Goal: Download file/media

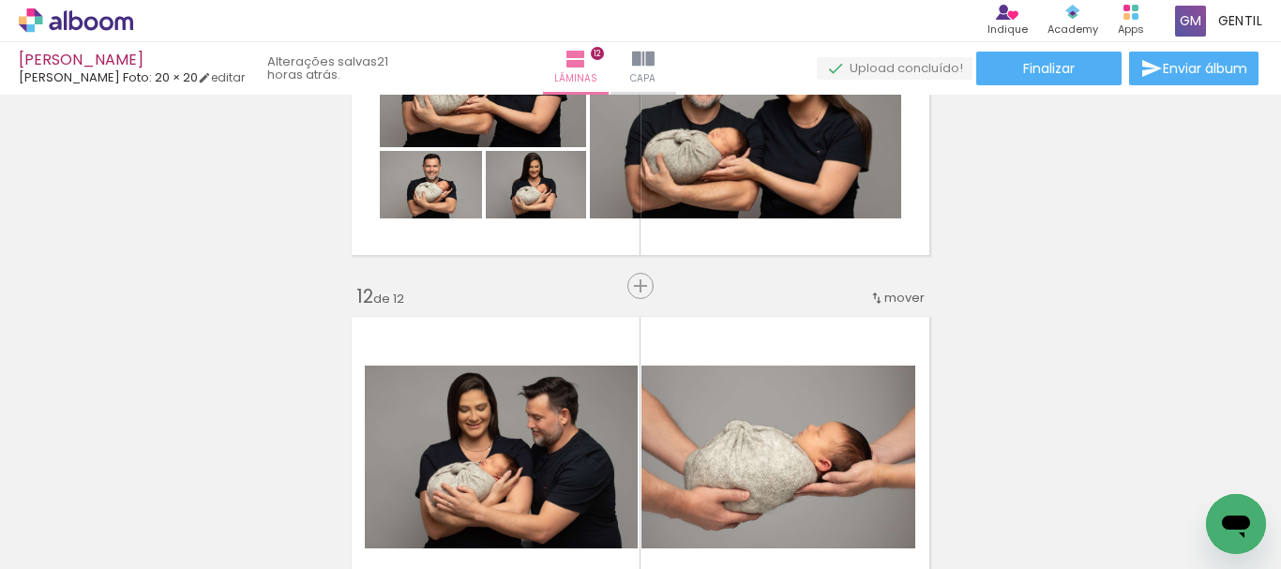
scroll to position [3710, 0]
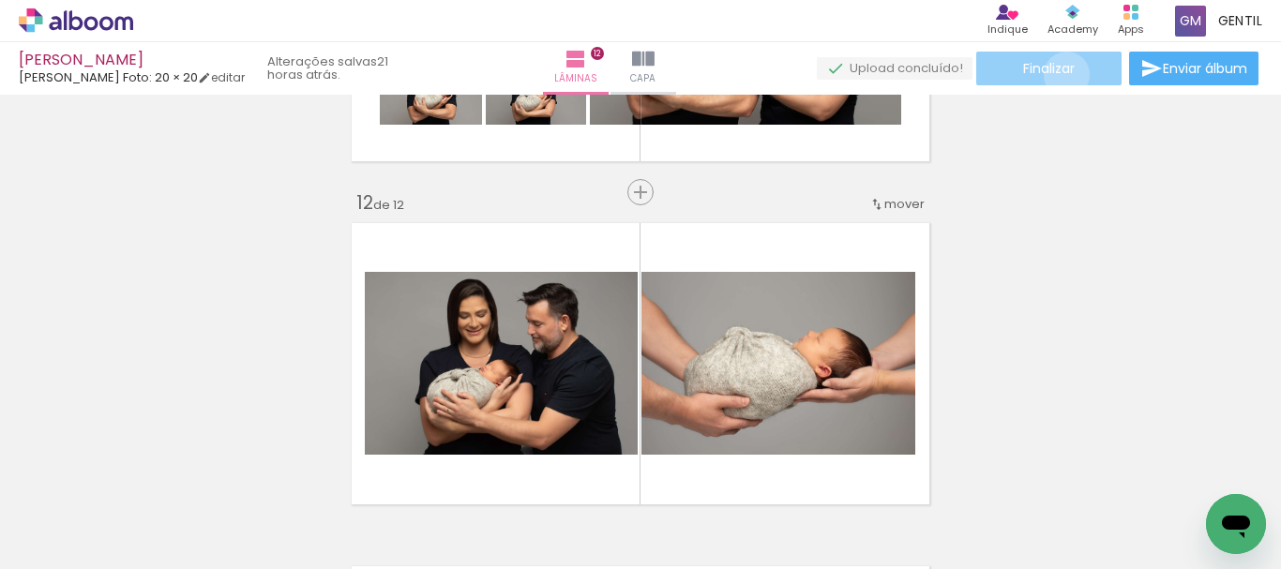
click at [1060, 74] on span "Finalizar" at bounding box center [1049, 68] width 52 height 13
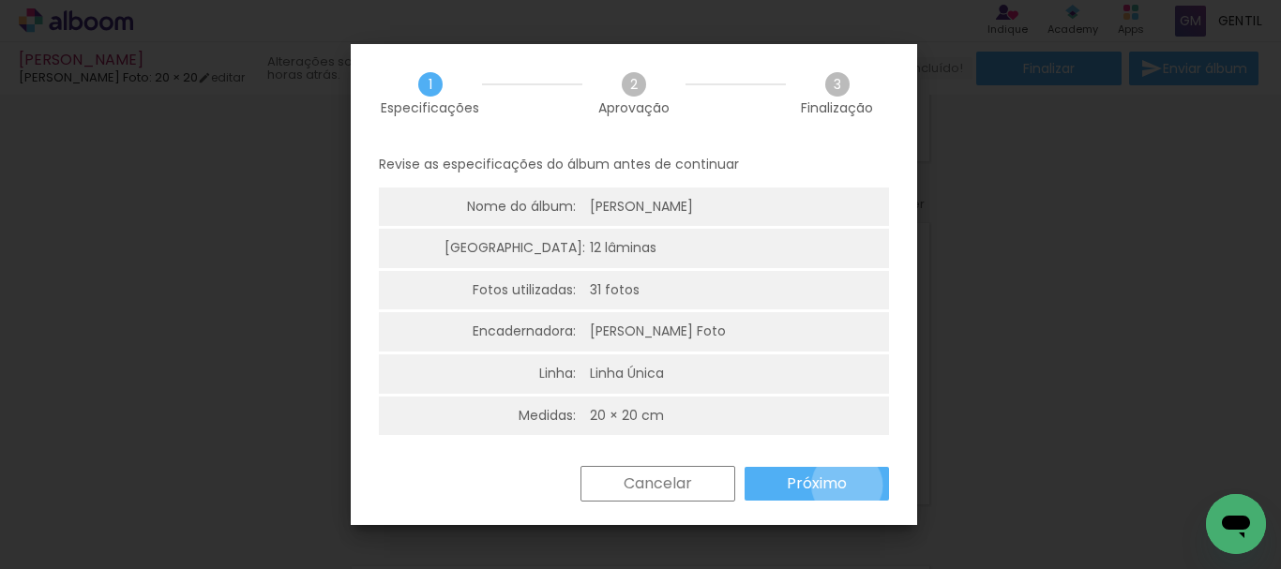
click at [847, 486] on paper-button "Próximo" at bounding box center [817, 484] width 144 height 34
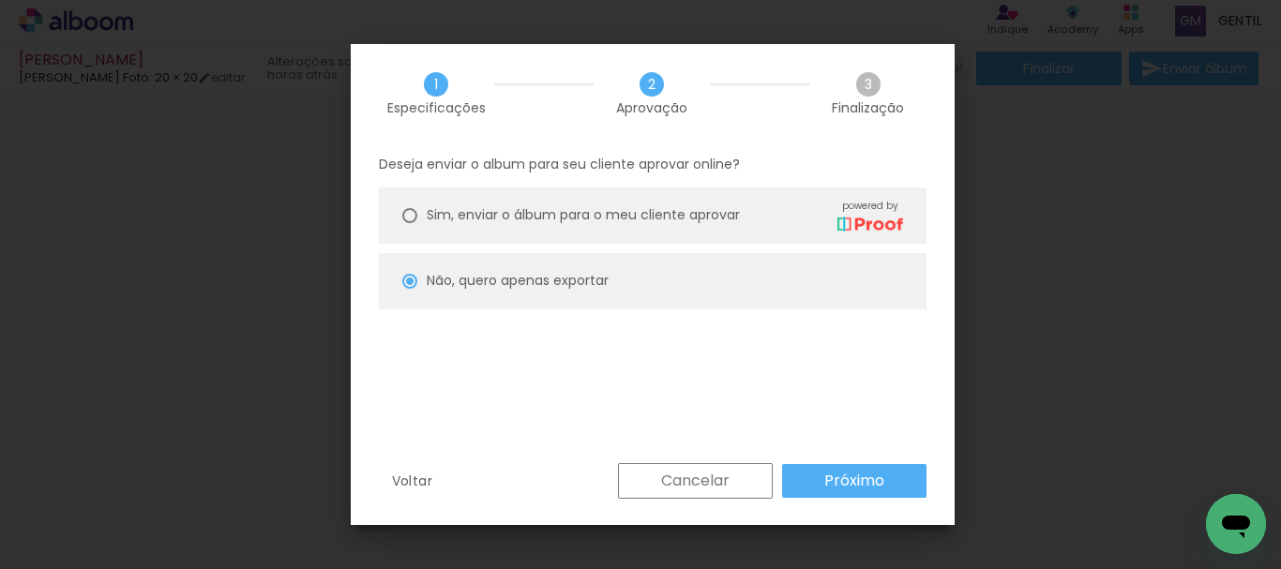
click at [823, 484] on paper-button "Próximo" at bounding box center [854, 481] width 144 height 34
type input "Alta, 300 DPI"
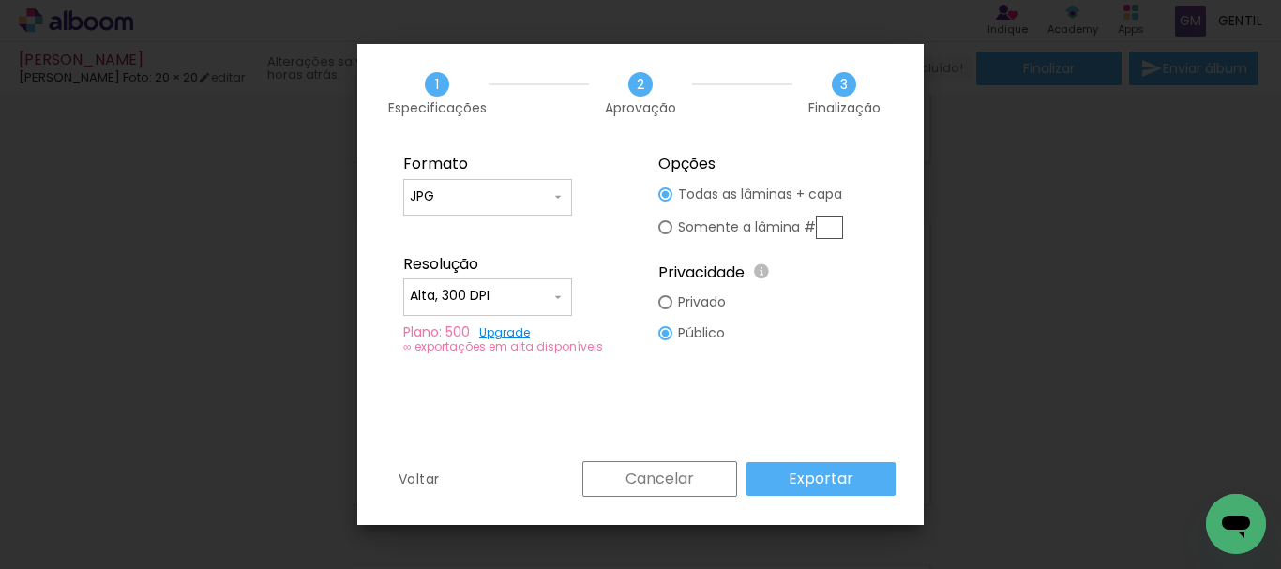
click at [0, 0] on slot "Exportar" at bounding box center [0, 0] width 0 height 0
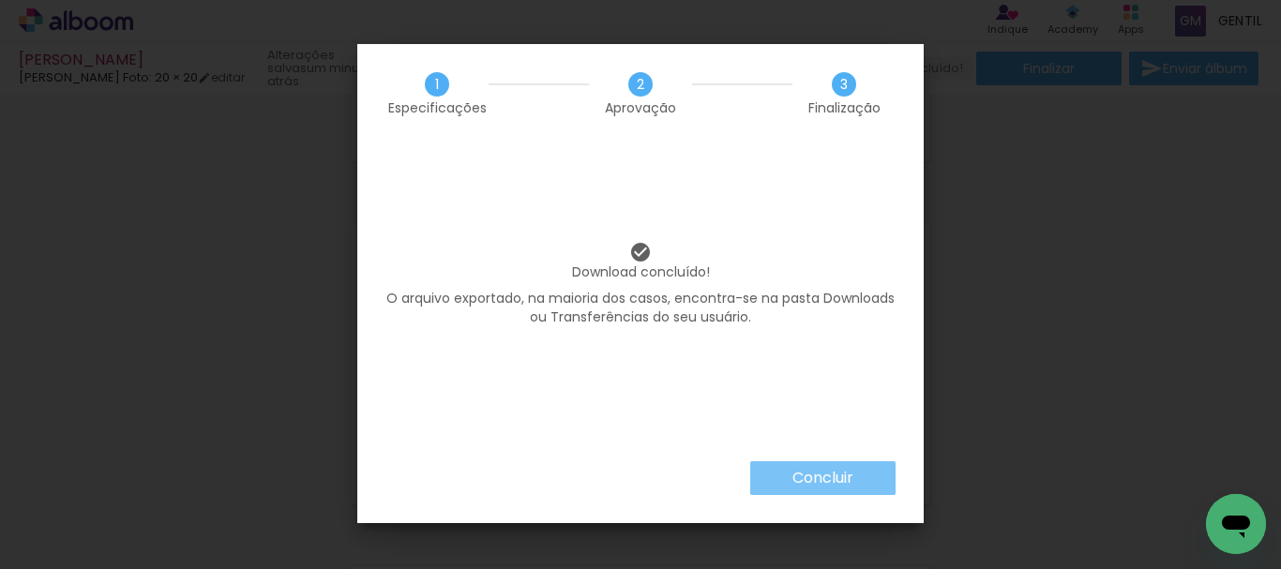
click at [0, 0] on slot "Concluir" at bounding box center [0, 0] width 0 height 0
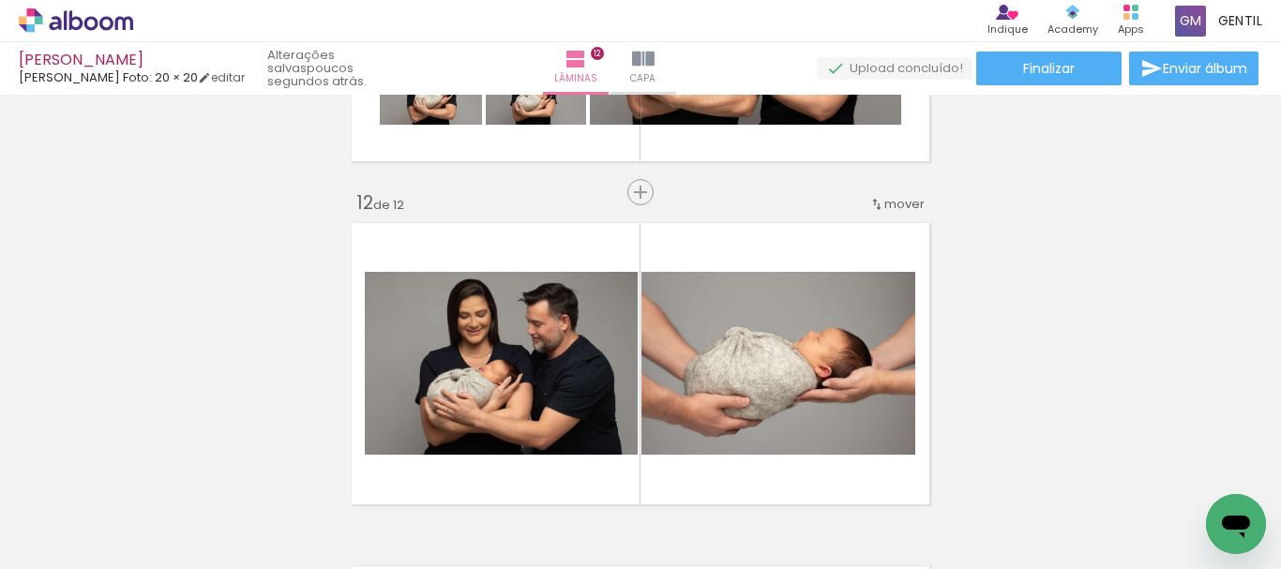
scroll to position [0, 2240]
